Goal: Use online tool/utility: Utilize a website feature to perform a specific function

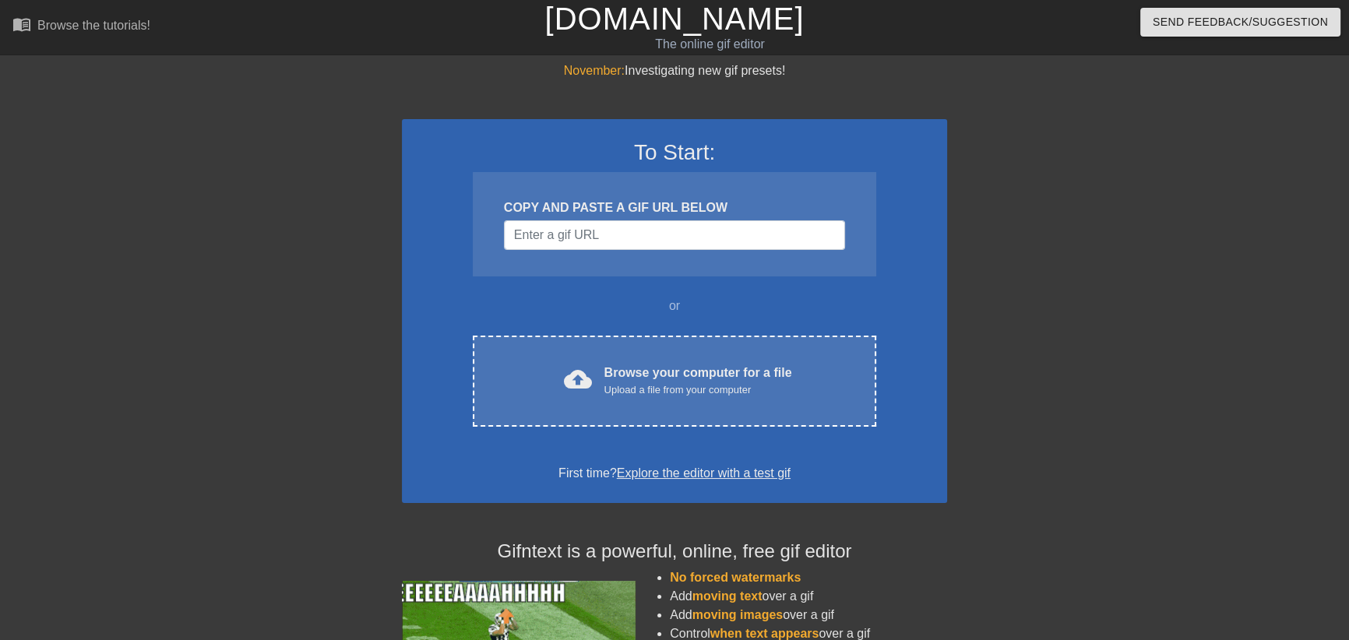
click at [678, 393] on div "Upload a file from your computer" at bounding box center [698, 390] width 188 height 16
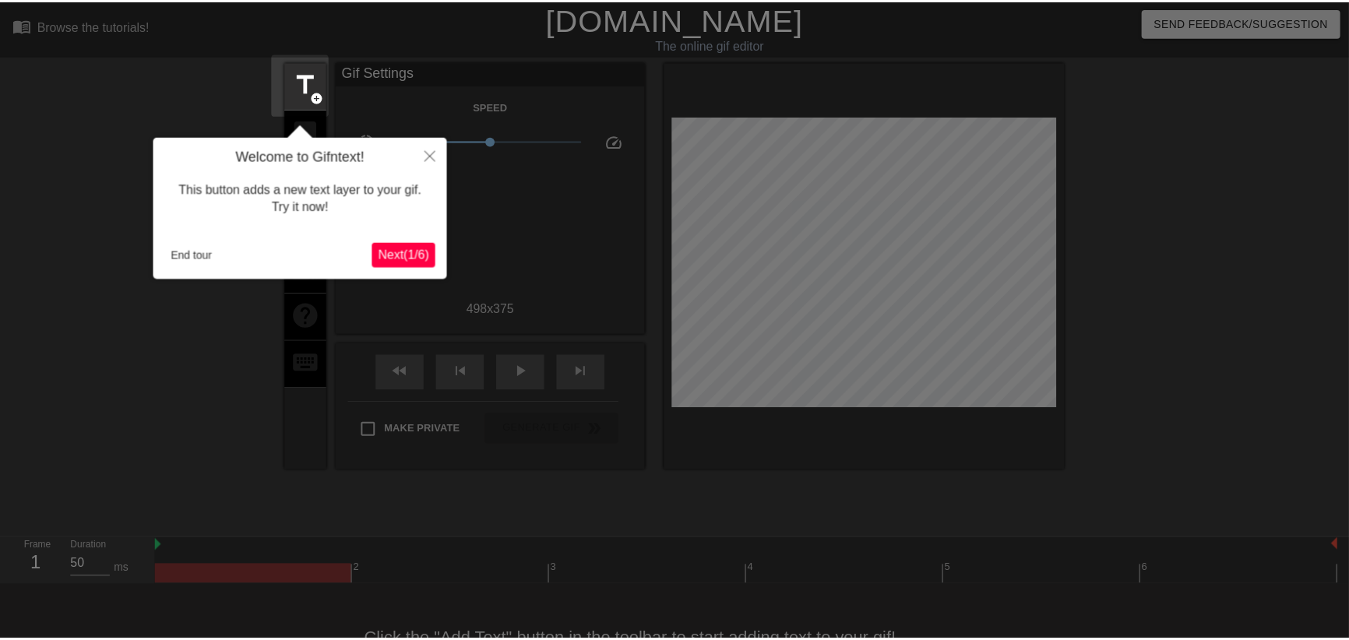
scroll to position [38, 0]
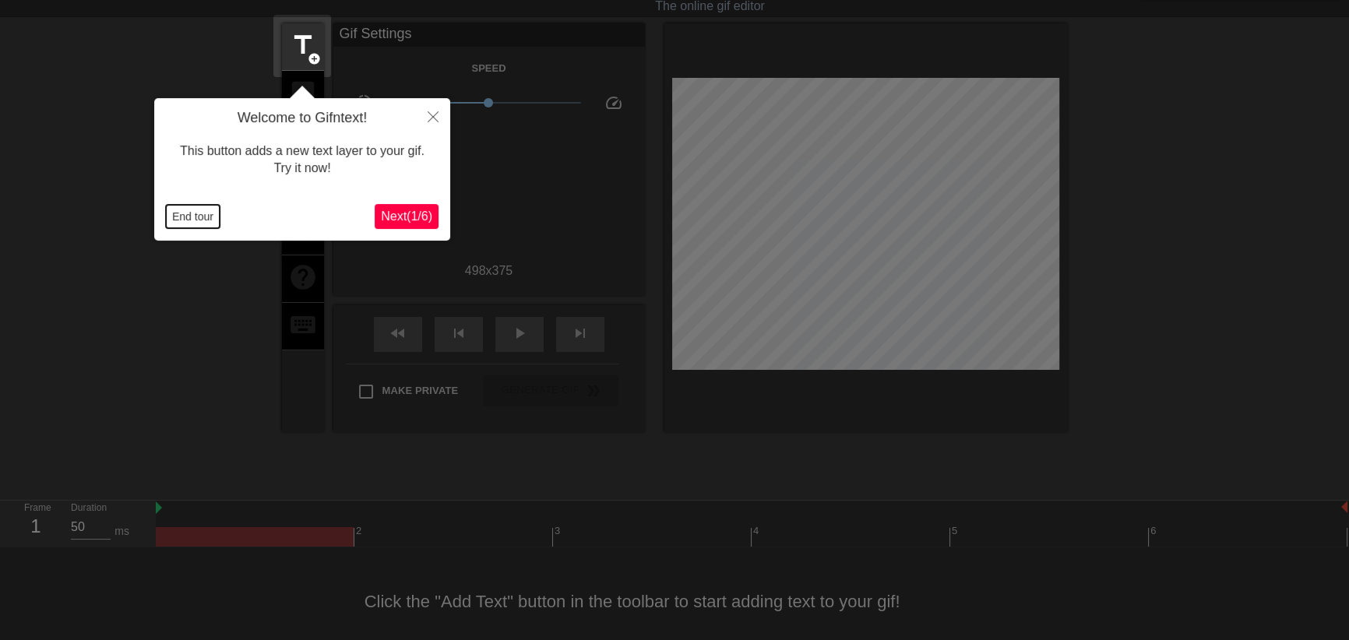
click at [192, 216] on button "End tour" at bounding box center [193, 216] width 54 height 23
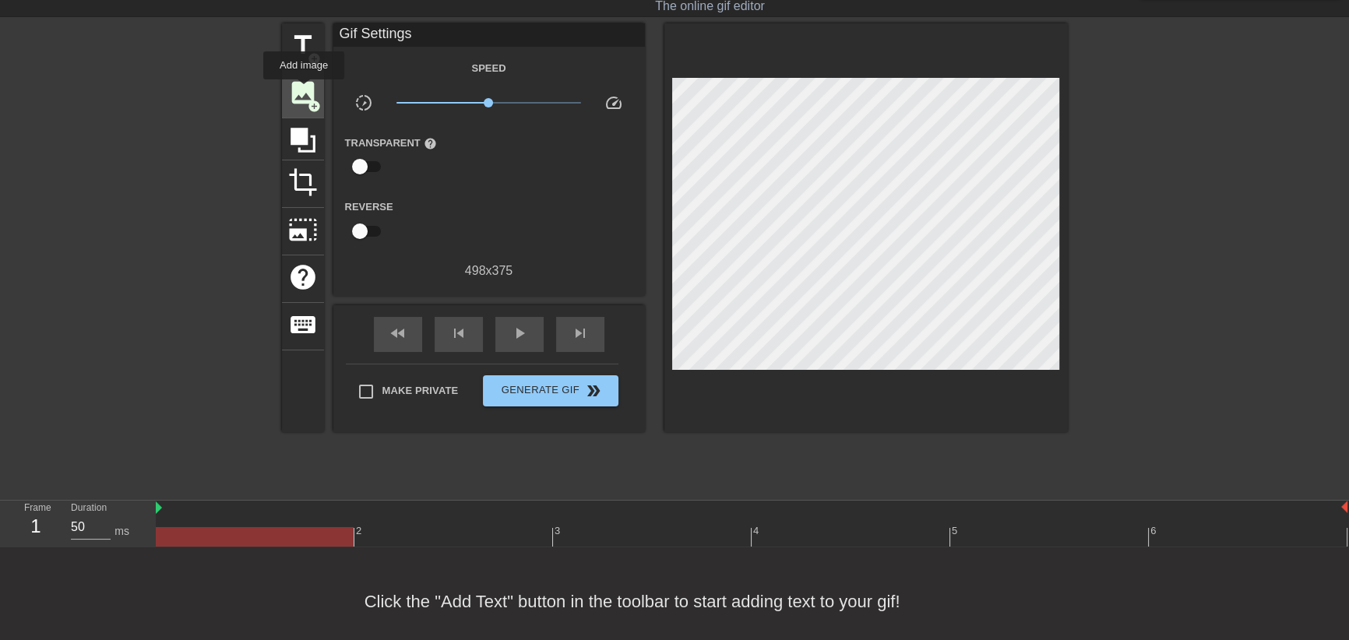
click at [305, 88] on span "image" at bounding box center [303, 93] width 30 height 30
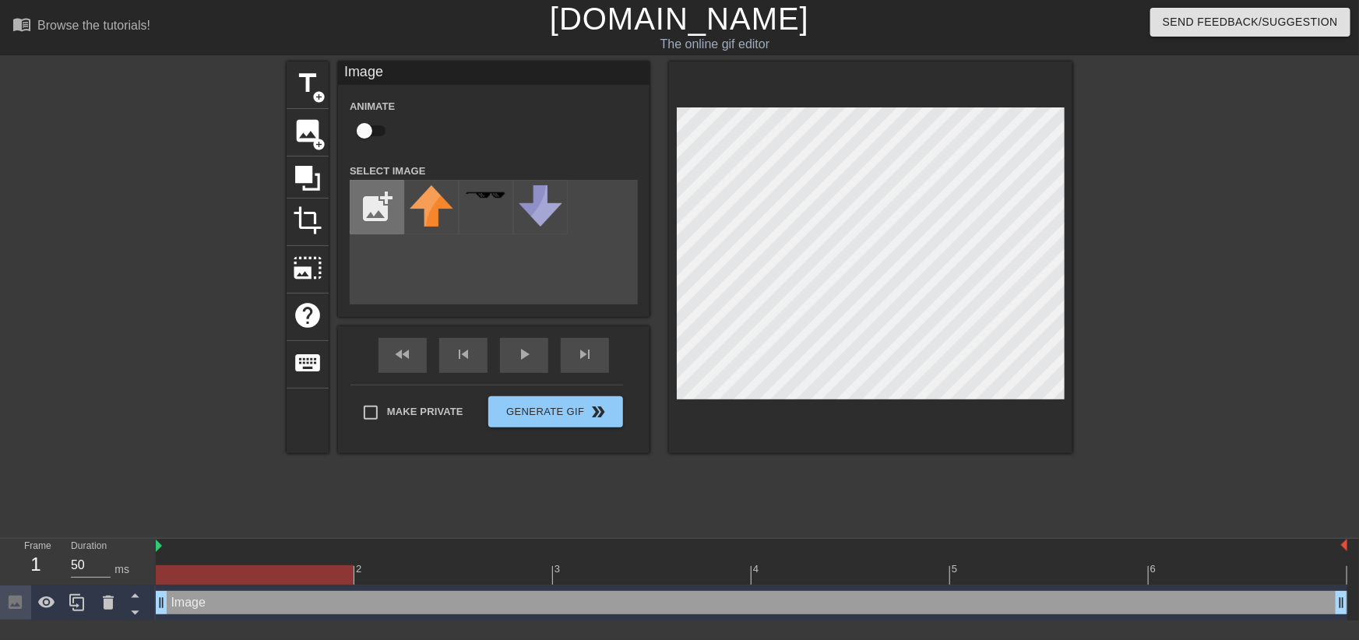
click at [375, 206] on input "file" at bounding box center [376, 207] width 53 height 53
type input "C:\fakepath\floating.png"
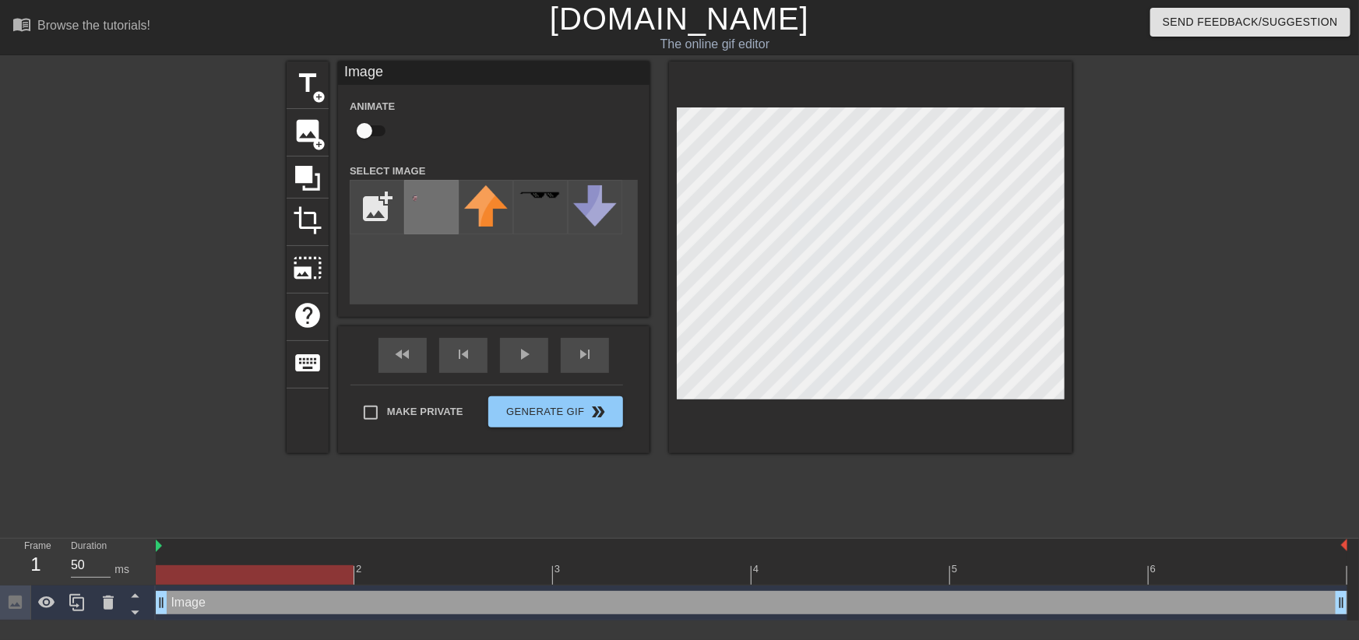
click at [432, 200] on img at bounding box center [432, 203] width 44 height 36
click at [1121, 70] on div "title add_circle image add_circle crop photo_size_select_large help keyboard Im…" at bounding box center [679, 295] width 1359 height 467
click at [62, 612] on div "menu_book Browse the tutorials! [DOMAIN_NAME] The online gif editor Send Feedba…" at bounding box center [679, 310] width 1359 height 621
click at [460, 608] on div "menu_book Browse the tutorials! [DOMAIN_NAME] The online gif editor Send Feedba…" at bounding box center [679, 310] width 1359 height 621
click at [1332, 0] on html "menu_book Browse the tutorials! [DOMAIN_NAME] The online gif editor Send Feedba…" at bounding box center [679, 310] width 1359 height 621
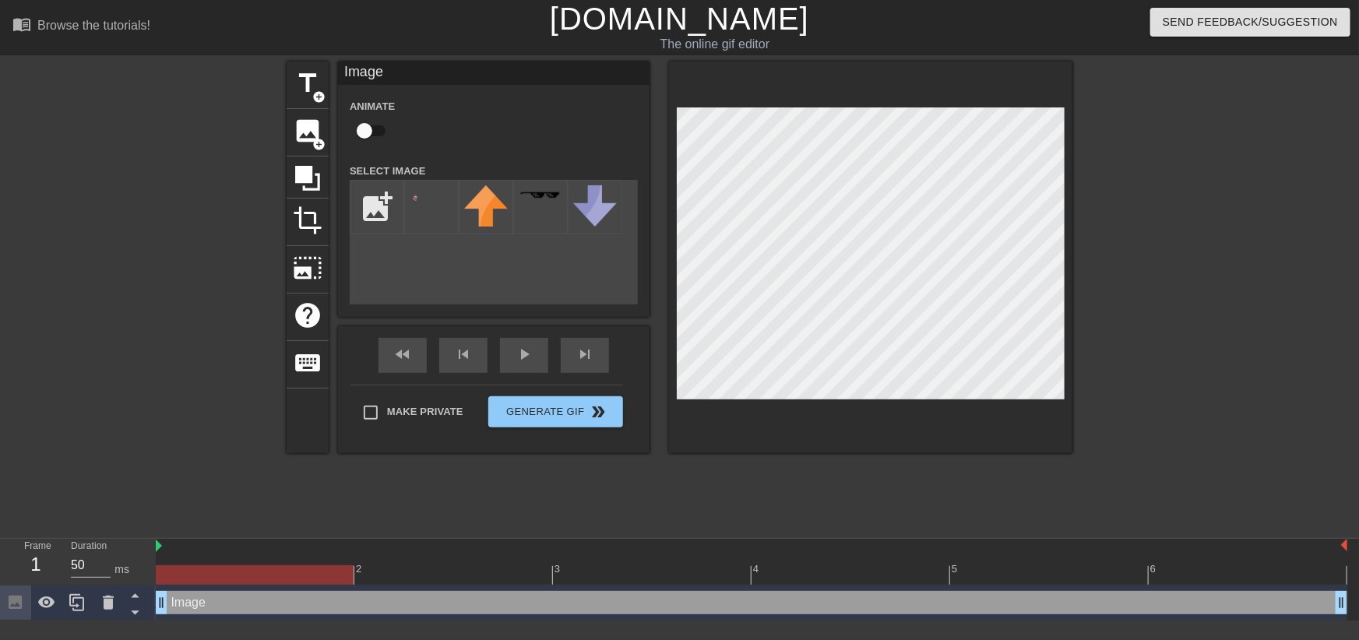
click at [319, 621] on html "menu_book Browse the tutorials! [DOMAIN_NAME] The online gif editor Send Feedba…" at bounding box center [679, 310] width 1359 height 621
click at [1225, 0] on html "menu_book Browse the tutorials! [DOMAIN_NAME] The online gif editor Send Feedba…" at bounding box center [679, 310] width 1359 height 621
click at [1348, 476] on div "title add_circle image add_circle crop photo_size_select_large help keyboard Im…" at bounding box center [679, 295] width 1359 height 467
click at [937, 94] on div at bounding box center [870, 258] width 403 height 392
click at [940, 104] on div at bounding box center [870, 258] width 403 height 392
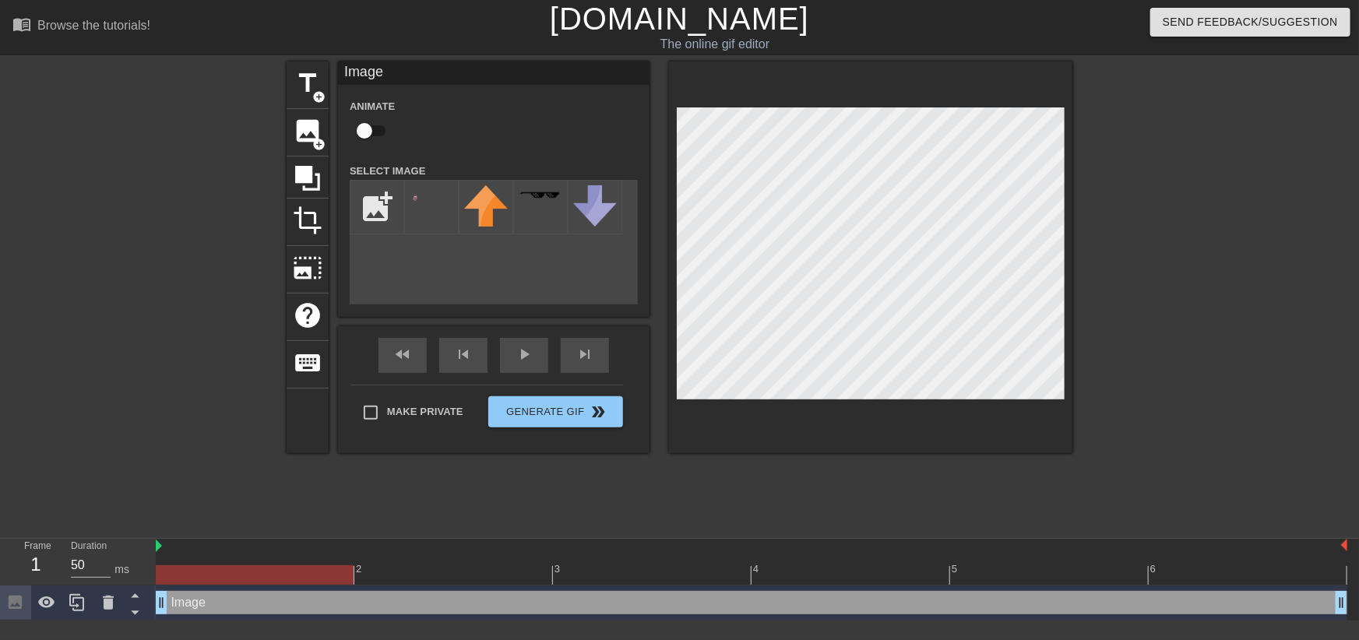
click at [903, 86] on div at bounding box center [870, 258] width 403 height 392
click at [942, 101] on div at bounding box center [870, 258] width 403 height 392
click at [481, 186] on div "title add_circle image add_circle crop photo_size_select_large help keyboard Im…" at bounding box center [680, 258] width 786 height 392
click at [644, 255] on div "title add_circle image add_circle crop photo_size_select_large help keyboard Im…" at bounding box center [680, 258] width 786 height 392
click at [646, 223] on div "title add_circle image add_circle crop photo_size_select_large help keyboard Im…" at bounding box center [680, 258] width 786 height 392
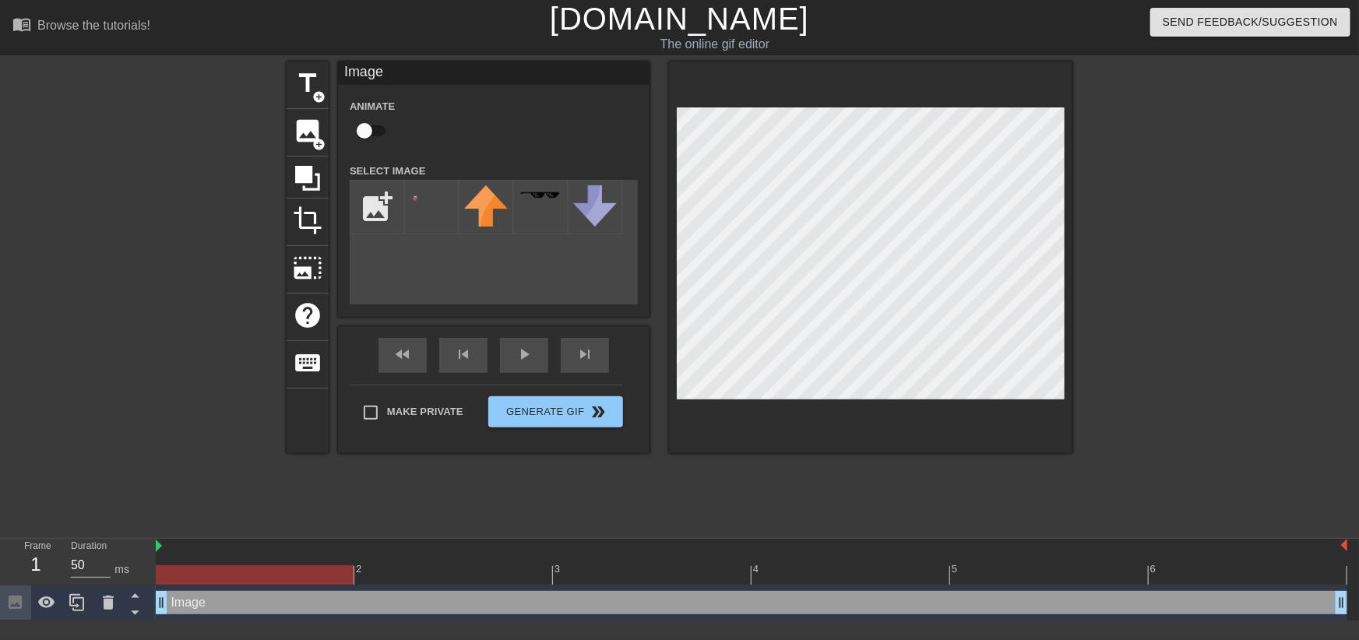
click at [963, 446] on div at bounding box center [870, 258] width 403 height 392
click at [784, 537] on div "menu_book Browse the tutorials! [DOMAIN_NAME] The online gif editor Send Feedba…" at bounding box center [679, 310] width 1359 height 621
click at [1081, 238] on div "title add_circle image add_circle crop photo_size_select_large help keyboard Im…" at bounding box center [679, 295] width 1359 height 467
click at [447, 311] on div "title add_circle image add_circle crop photo_size_select_large help keyboard Im…" at bounding box center [680, 258] width 786 height 392
click at [1348, 213] on div "title add_circle image add_circle crop photo_size_select_large help keyboard Im…" at bounding box center [679, 295] width 1359 height 467
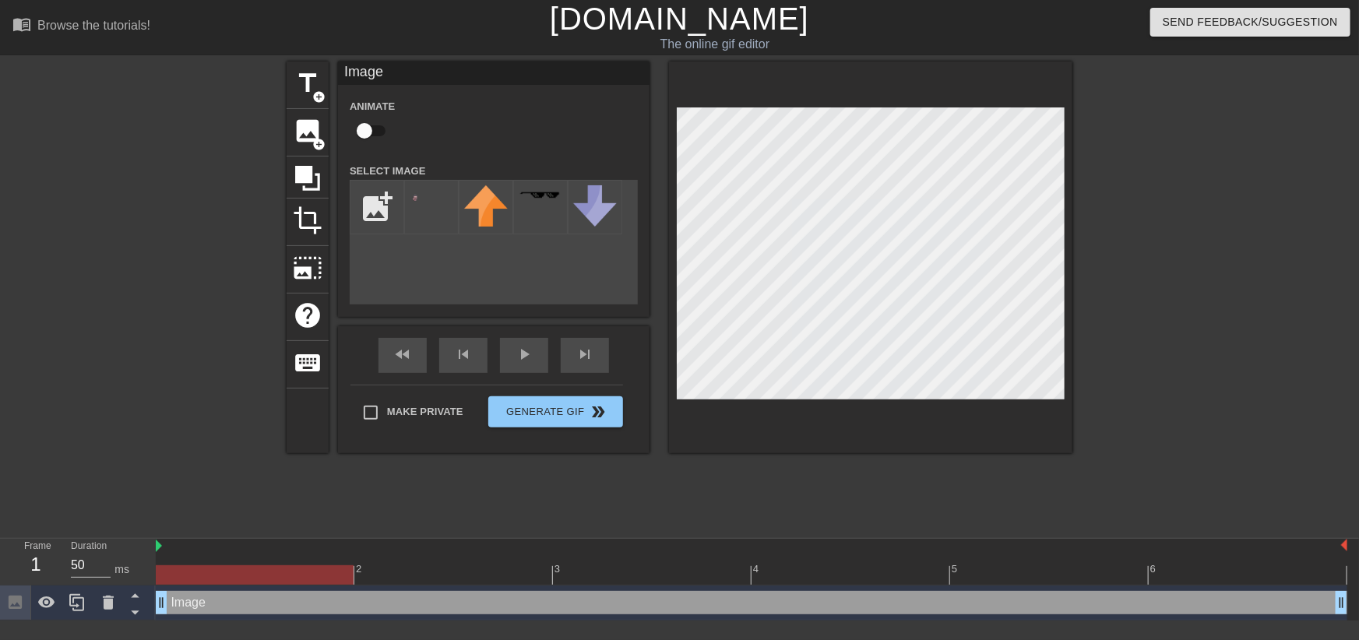
click at [287, 439] on div "title add_circle image add_circle crop photo_size_select_large help keyboard Im…" at bounding box center [680, 258] width 786 height 392
click at [1310, 85] on div "title add_circle image add_circle crop photo_size_select_large help keyboard Im…" at bounding box center [679, 295] width 1359 height 467
click at [1121, 213] on div "title add_circle image add_circle crop photo_size_select_large help keyboard Im…" at bounding box center [679, 295] width 1359 height 467
click at [1125, 143] on div "title add_circle image add_circle crop photo_size_select_large help keyboard Im…" at bounding box center [679, 295] width 1359 height 467
click at [1109, 206] on div "title add_circle image add_circle crop photo_size_select_large help keyboard Im…" at bounding box center [679, 295] width 1359 height 467
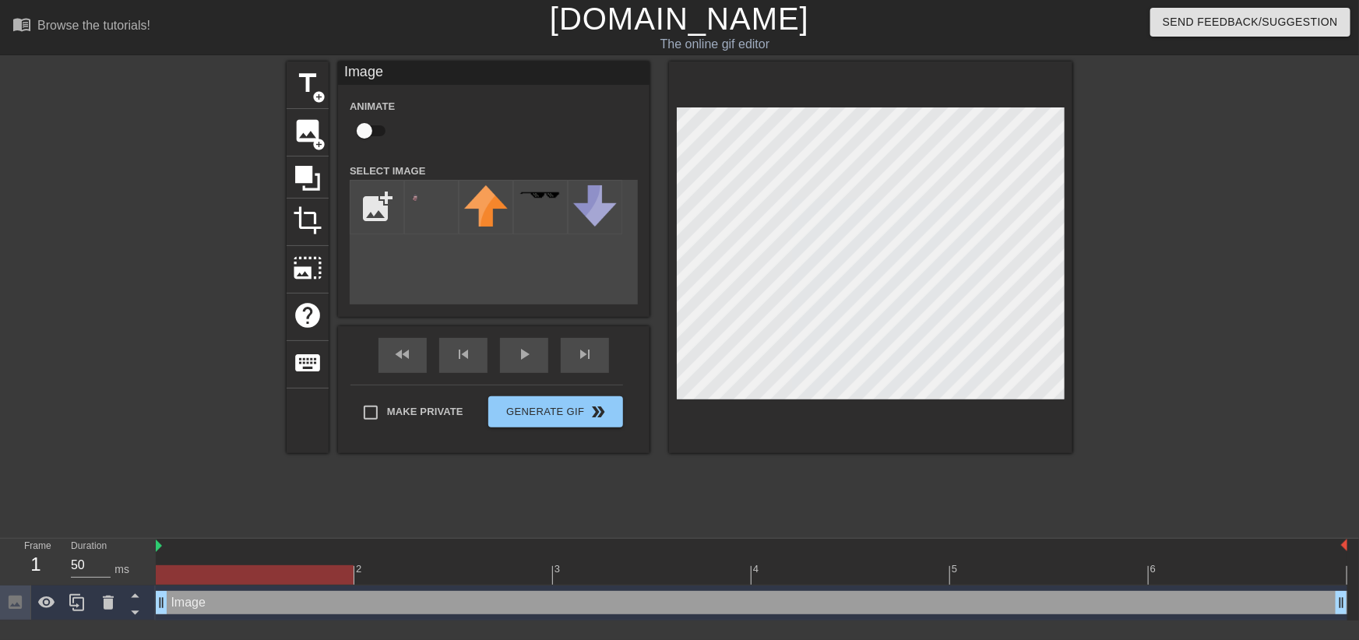
click at [1086, 228] on div "title add_circle image add_circle crop photo_size_select_large help keyboard Im…" at bounding box center [679, 295] width 1359 height 467
click at [750, 551] on div "menu_book Browse the tutorials! [DOMAIN_NAME] The online gif editor Send Feedba…" at bounding box center [679, 310] width 1359 height 621
click at [790, 449] on div at bounding box center [870, 258] width 403 height 392
click at [575, 69] on div "title add_circle image add_circle crop photo_size_select_large help keyboard Im…" at bounding box center [680, 258] width 786 height 392
click at [741, 105] on div at bounding box center [870, 258] width 403 height 392
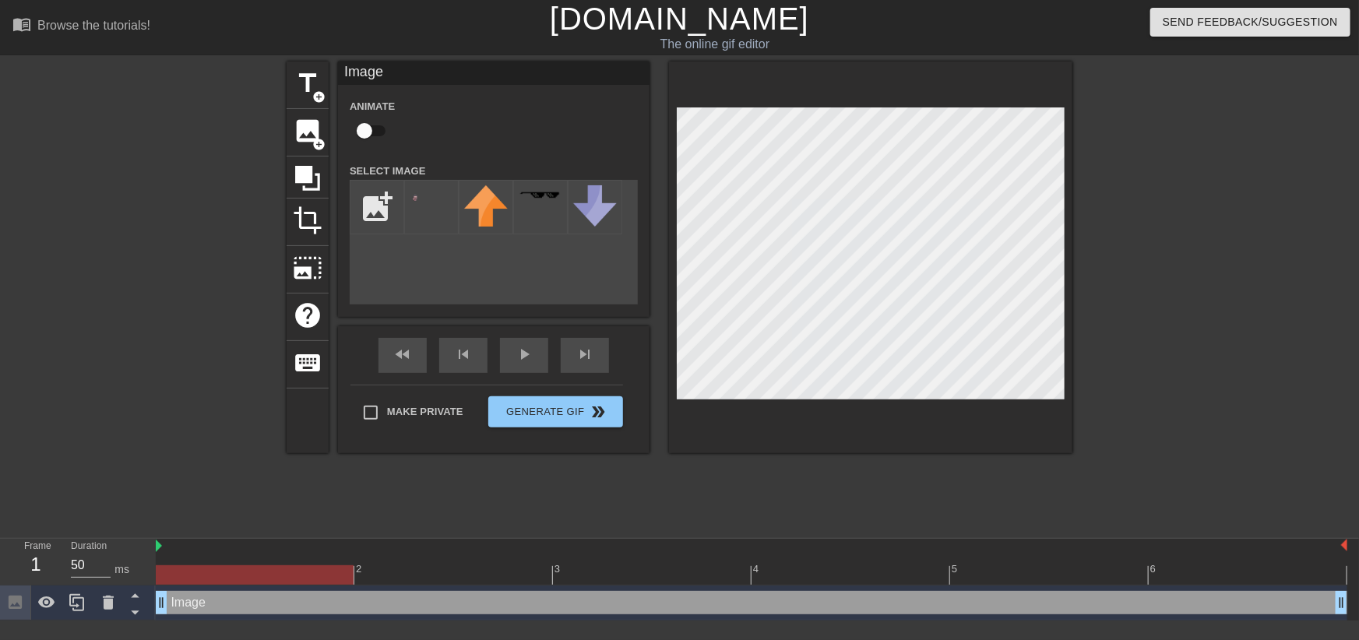
click at [786, 105] on div at bounding box center [870, 258] width 403 height 392
click at [338, 356] on div "title add_circle image add_circle crop photo_size_select_large help keyboard Im…" at bounding box center [680, 258] width 786 height 392
click at [1280, 70] on div "title add_circle image add_circle crop photo_size_select_large help keyboard Im…" at bounding box center [679, 295] width 1359 height 467
click at [911, 0] on html "menu_book Browse the tutorials! [DOMAIN_NAME] The online gif editor Send Feedba…" at bounding box center [679, 310] width 1359 height 621
click at [818, 410] on div at bounding box center [870, 258] width 403 height 392
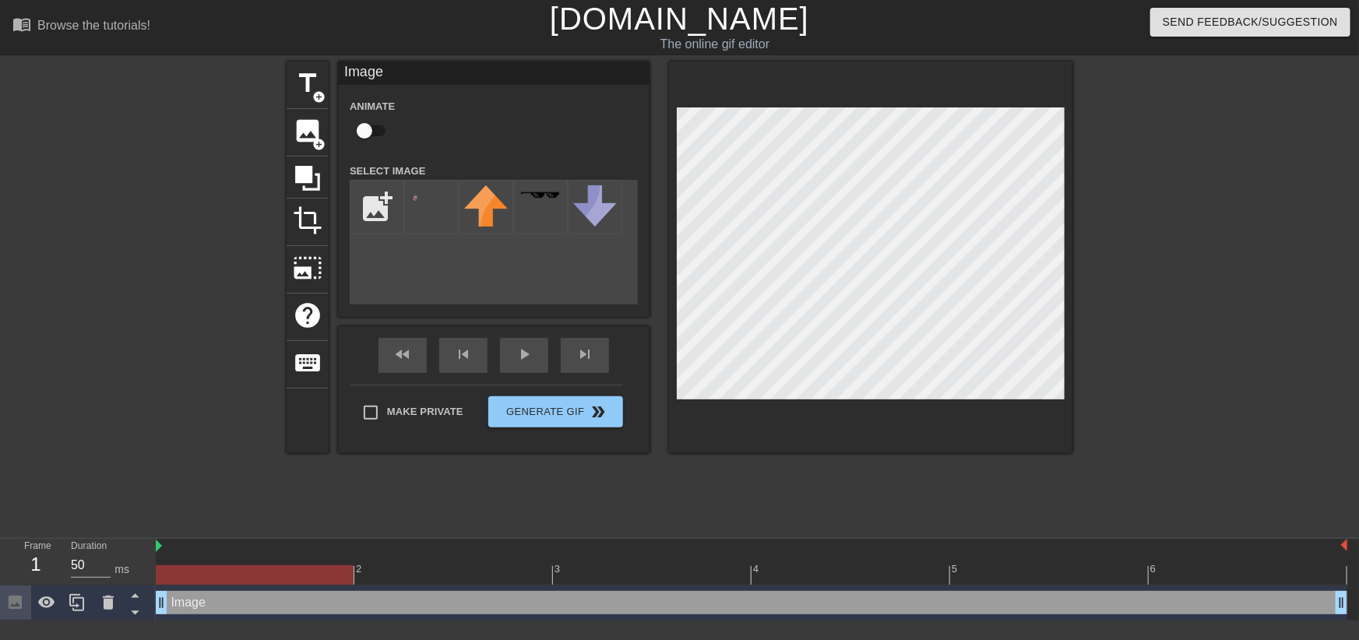
drag, startPoint x: 319, startPoint y: 575, endPoint x: 269, endPoint y: 530, distance: 66.2
click at [269, 530] on div "menu_book Browse the tutorials! [DOMAIN_NAME] The online gif editor Send Feedba…" at bounding box center [679, 310] width 1359 height 621
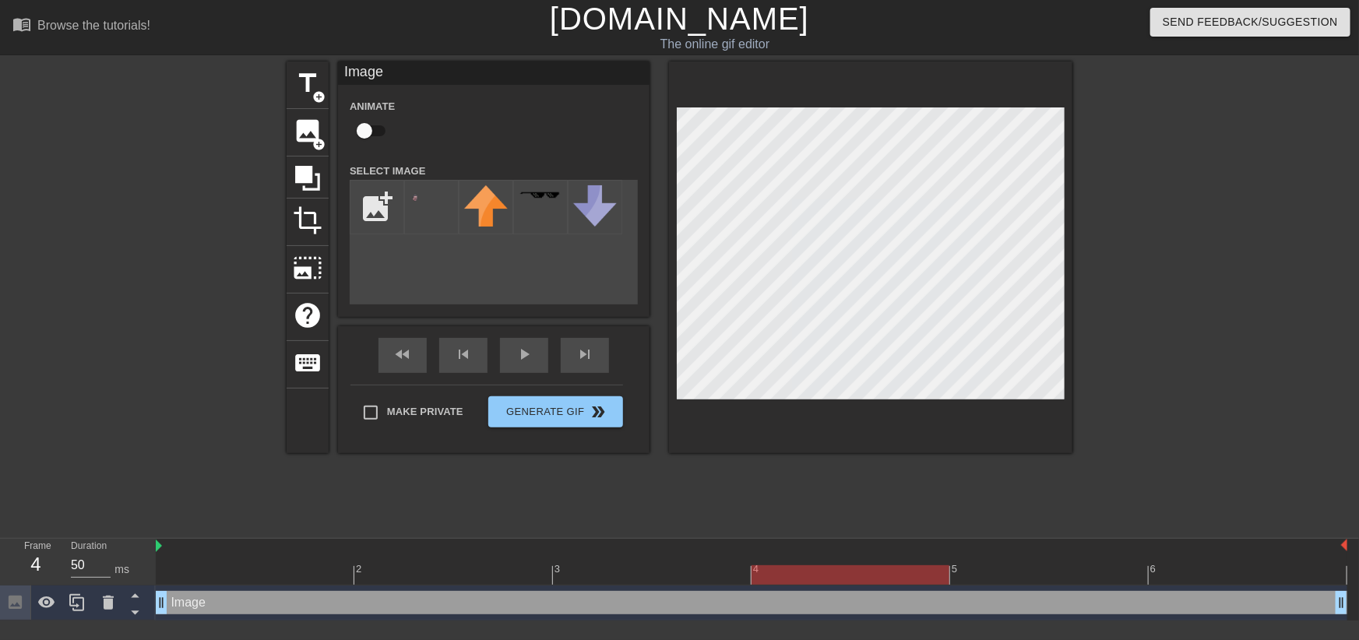
drag, startPoint x: 350, startPoint y: 568, endPoint x: 913, endPoint y: 580, distance: 563.9
click at [913, 580] on div at bounding box center [850, 574] width 198 height 19
click at [302, 173] on icon at bounding box center [307, 178] width 25 height 25
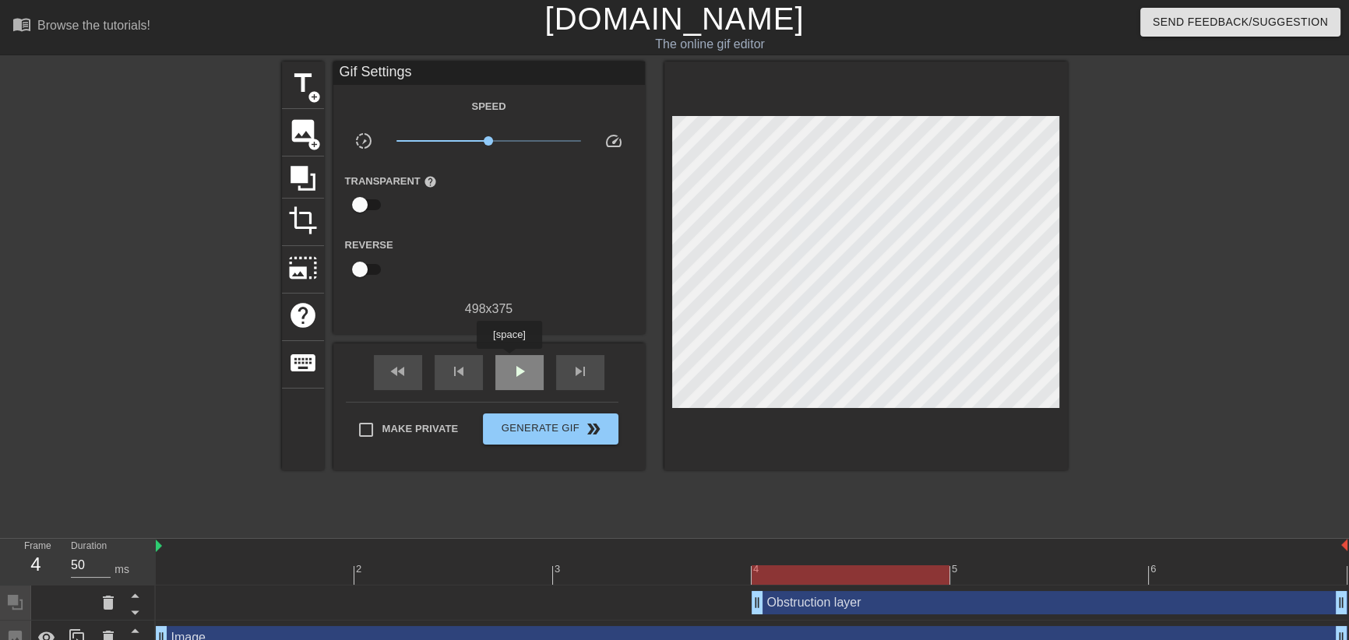
click at [509, 360] on div "play_arrow" at bounding box center [519, 372] width 48 height 35
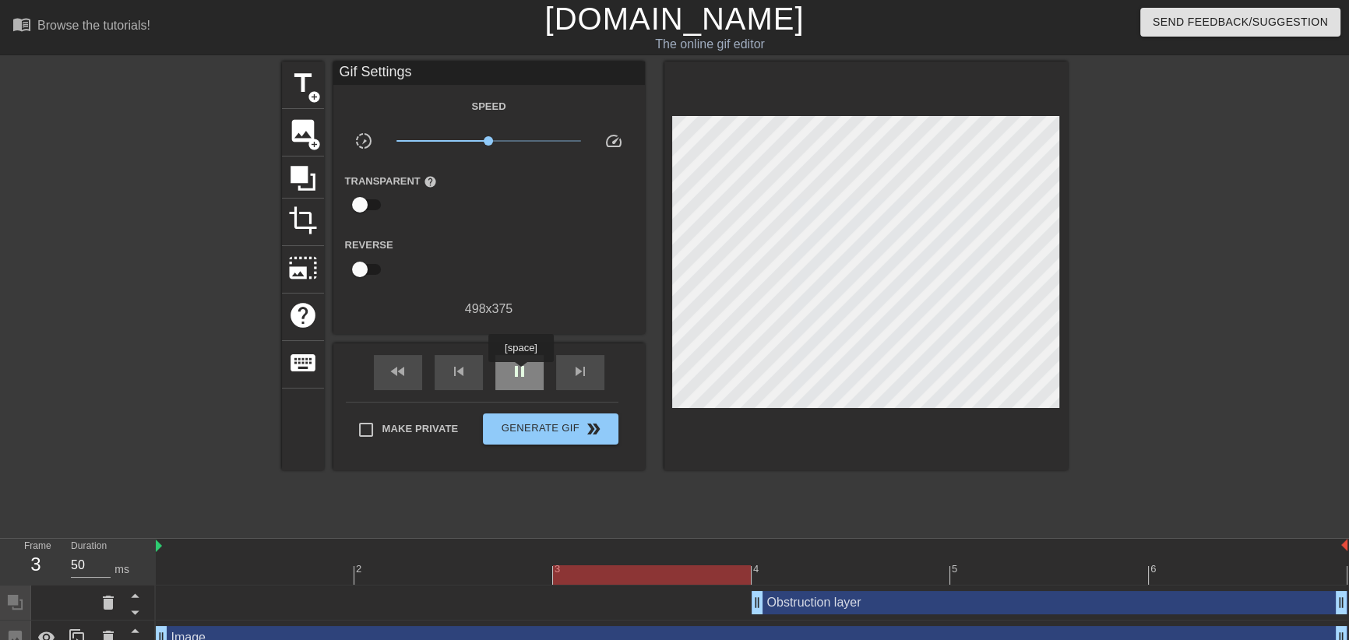
click at [520, 373] on span "pause" at bounding box center [519, 371] width 19 height 19
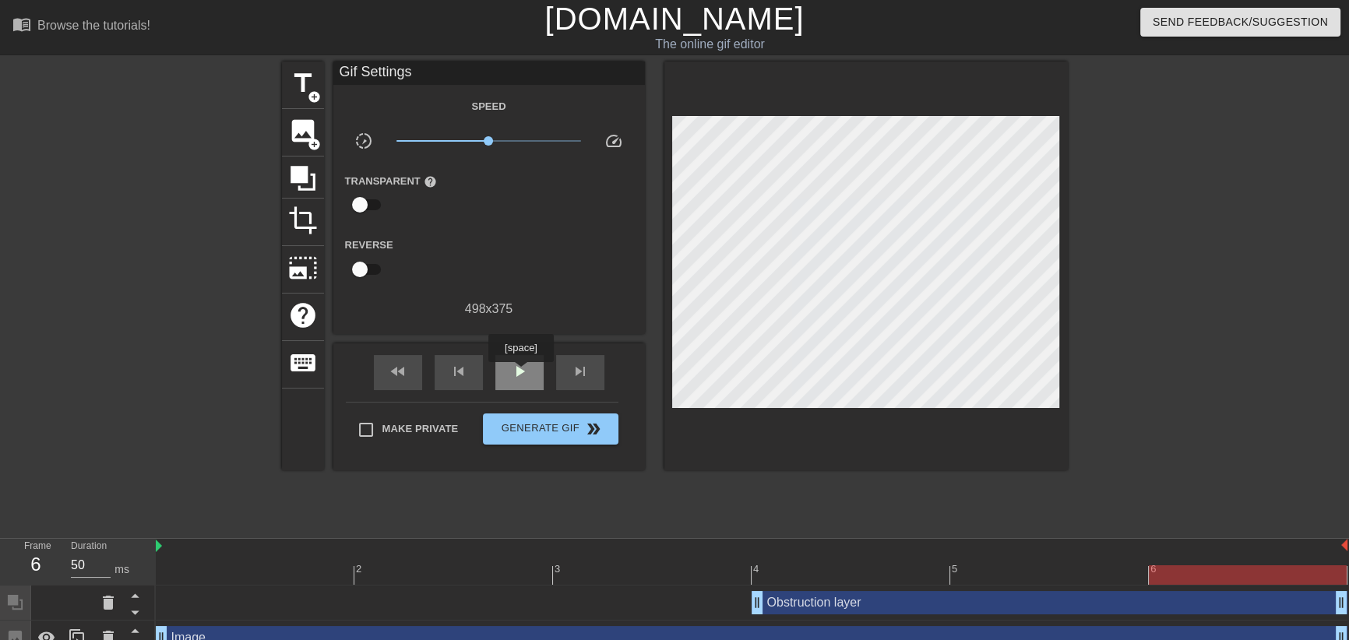
click at [520, 373] on span "play_arrow" at bounding box center [519, 371] width 19 height 19
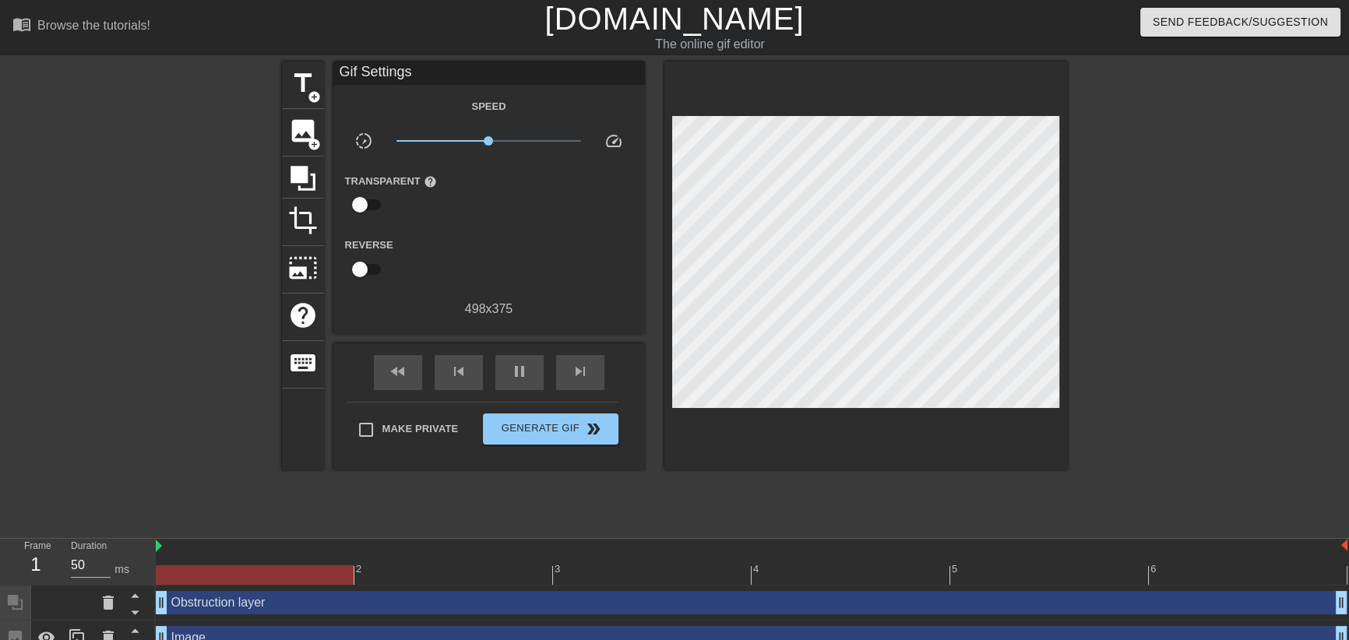
drag, startPoint x: 757, startPoint y: 605, endPoint x: 145, endPoint y: 619, distance: 612.3
click at [145, 619] on div "Frame 1 Duration 50 ms 2 3 4 5 6 Obstruction layer drag_handle drag_handle Imag…" at bounding box center [674, 597] width 1349 height 117
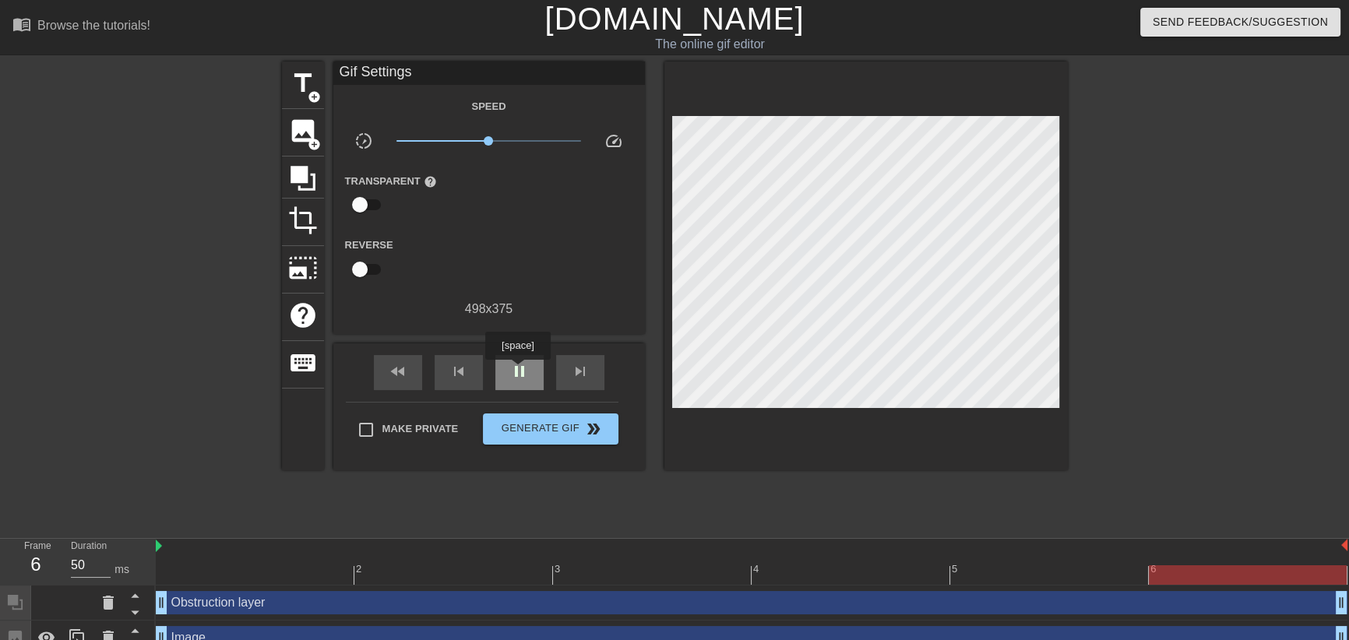
click at [517, 371] on span "pause" at bounding box center [519, 371] width 19 height 19
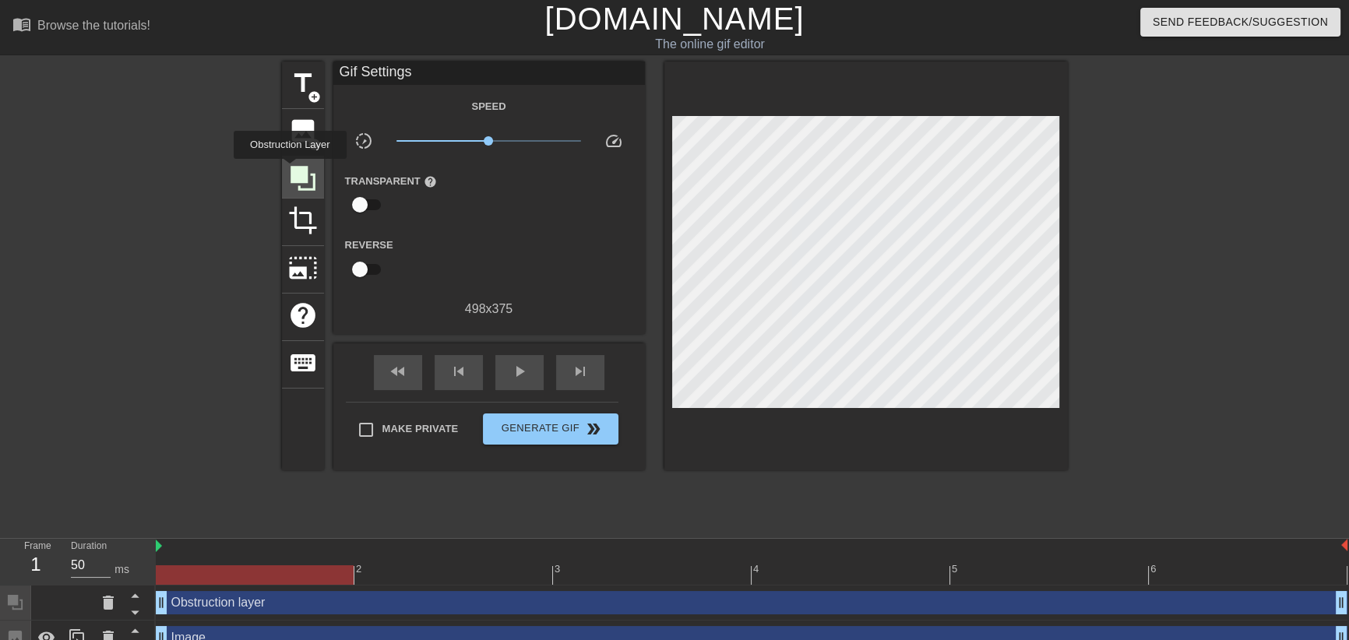
click at [290, 170] on icon at bounding box center [302, 178] width 25 height 25
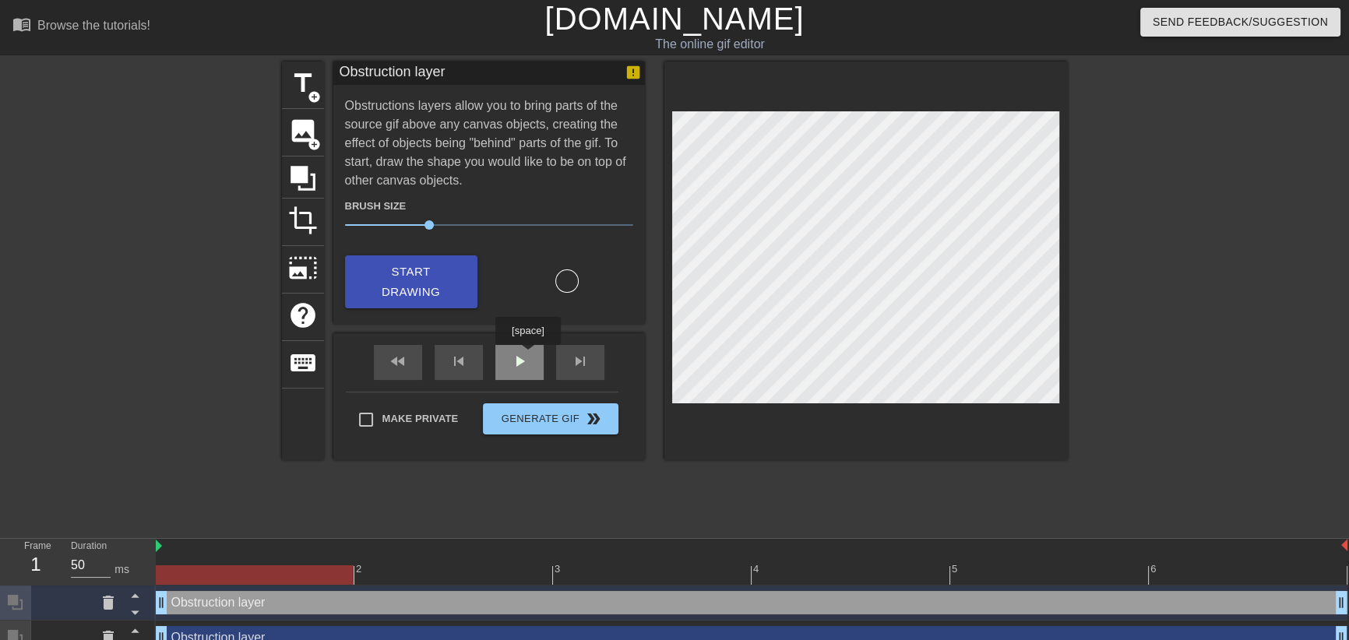
click at [527, 356] on div "play_arrow" at bounding box center [519, 362] width 48 height 35
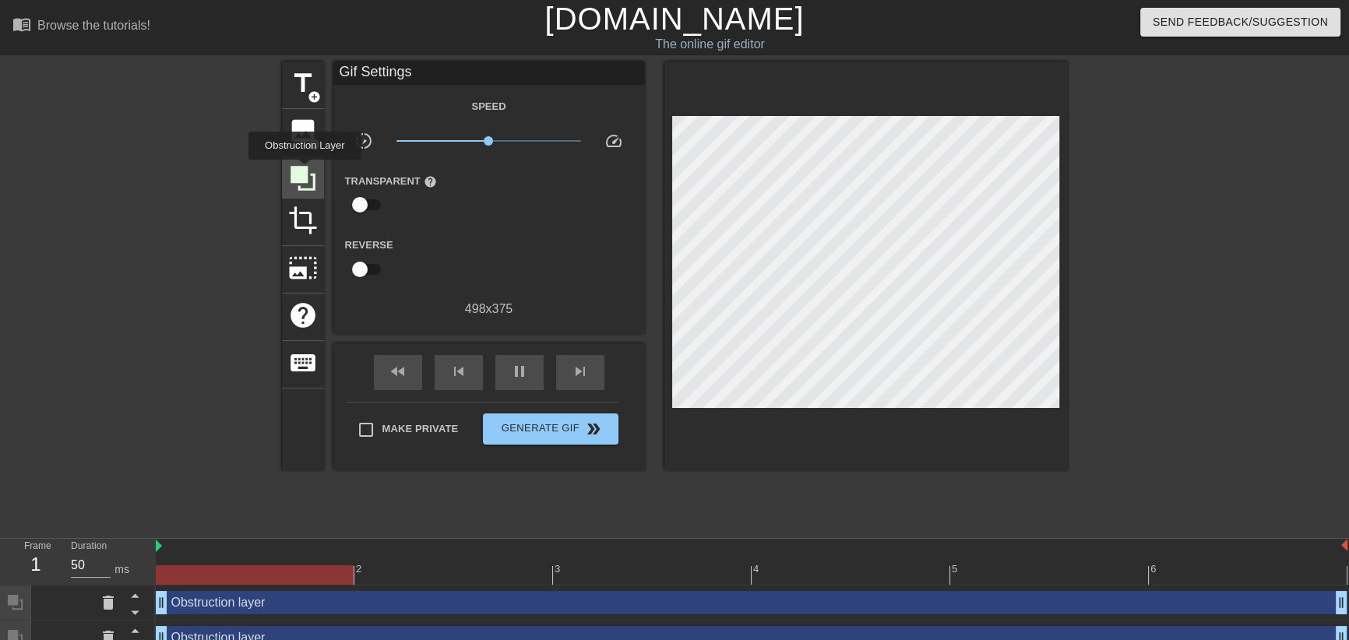
click at [304, 171] on icon at bounding box center [302, 178] width 25 height 25
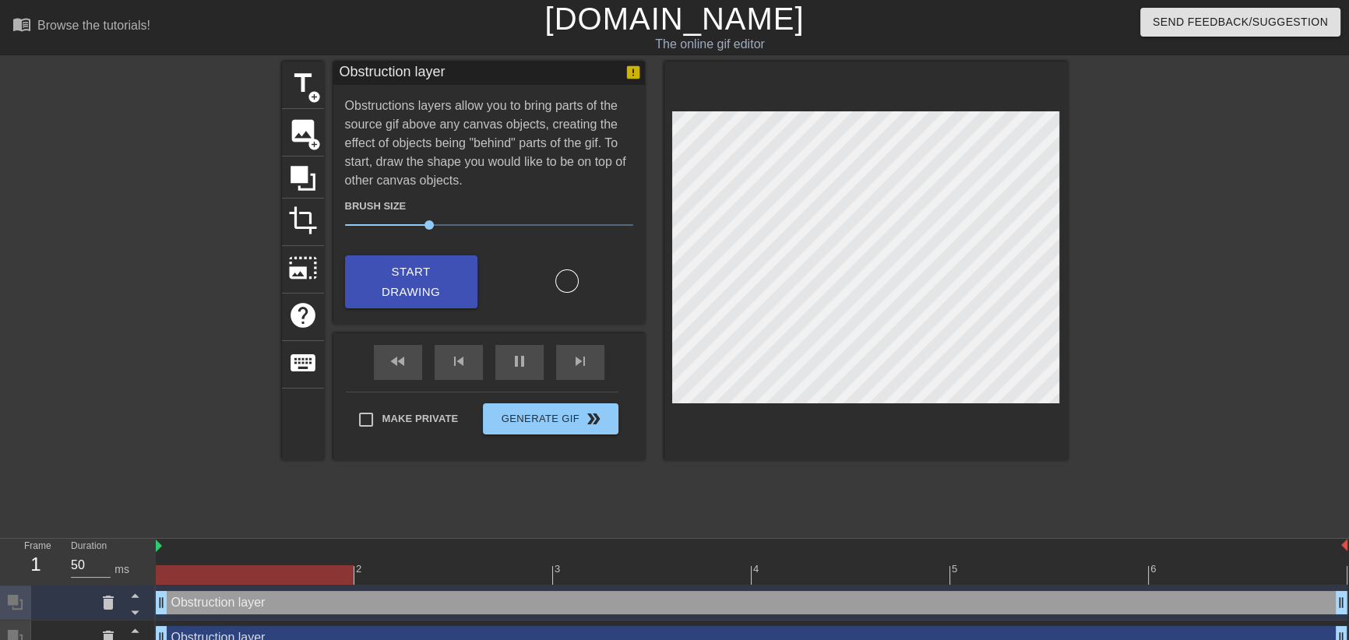
drag, startPoint x: 357, startPoint y: 600, endPoint x: 115, endPoint y: 584, distance: 242.7
click at [115, 584] on div "Frame 1 Duration 50 ms 2 3 4 5 6 Obstruction layer drag_handle drag_handle Obst…" at bounding box center [674, 632] width 1349 height 187
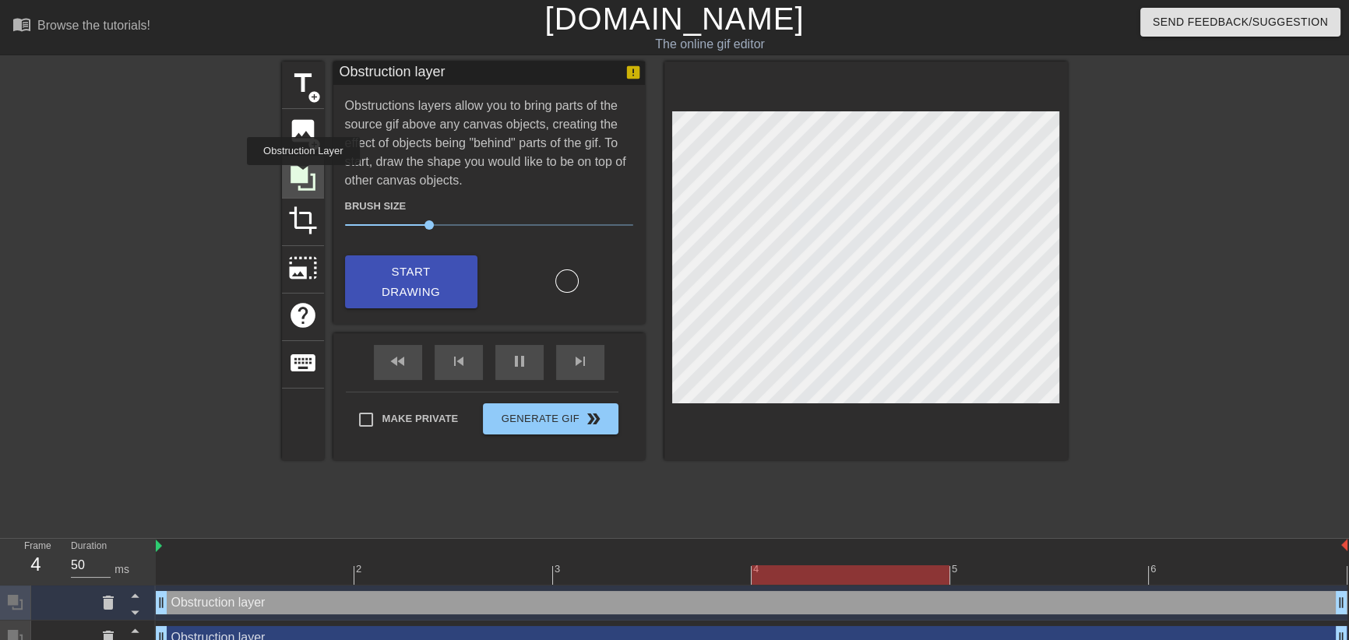
click at [303, 176] on icon at bounding box center [302, 178] width 25 height 25
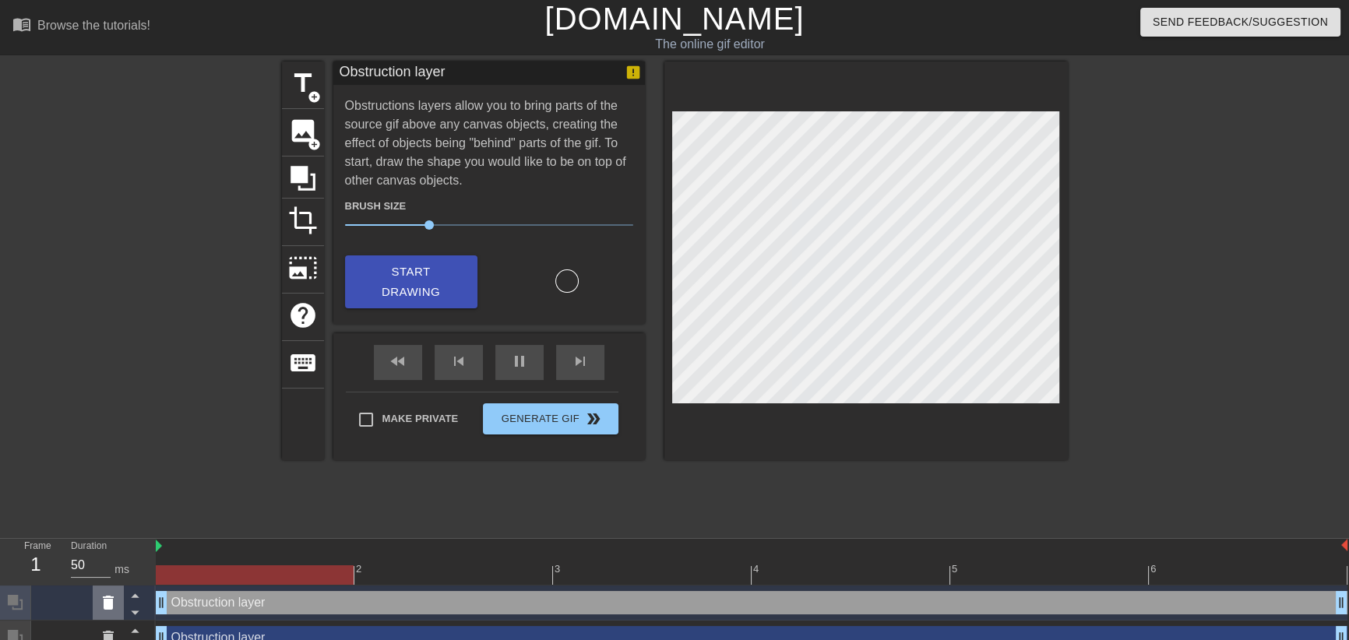
drag, startPoint x: 562, startPoint y: 599, endPoint x: 118, endPoint y: 601, distance: 444.7
click at [118, 601] on div "Frame 1 Duration 50 ms 2 3 4 5 6 Obstruction layer drag_handle drag_handle Obst…" at bounding box center [674, 650] width 1349 height 222
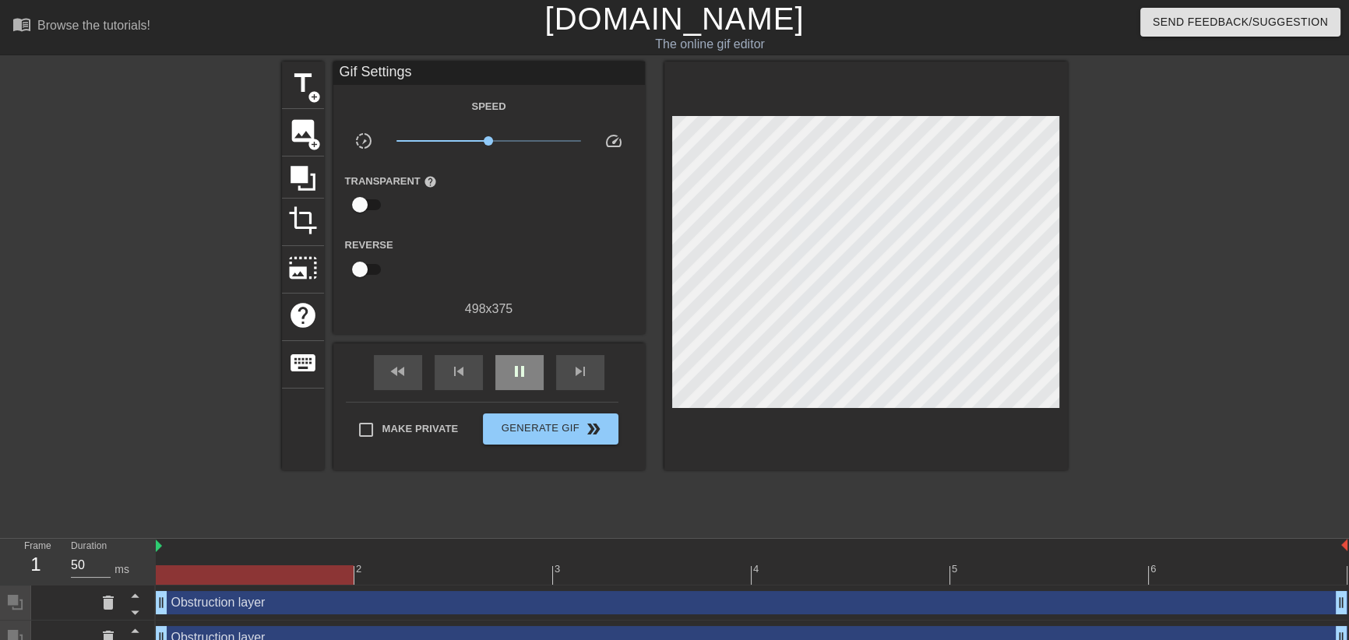
click at [514, 352] on div "fast_rewind skip_previous pause skip_next" at bounding box center [489, 372] width 254 height 58
